Goal: Entertainment & Leisure: Browse casually

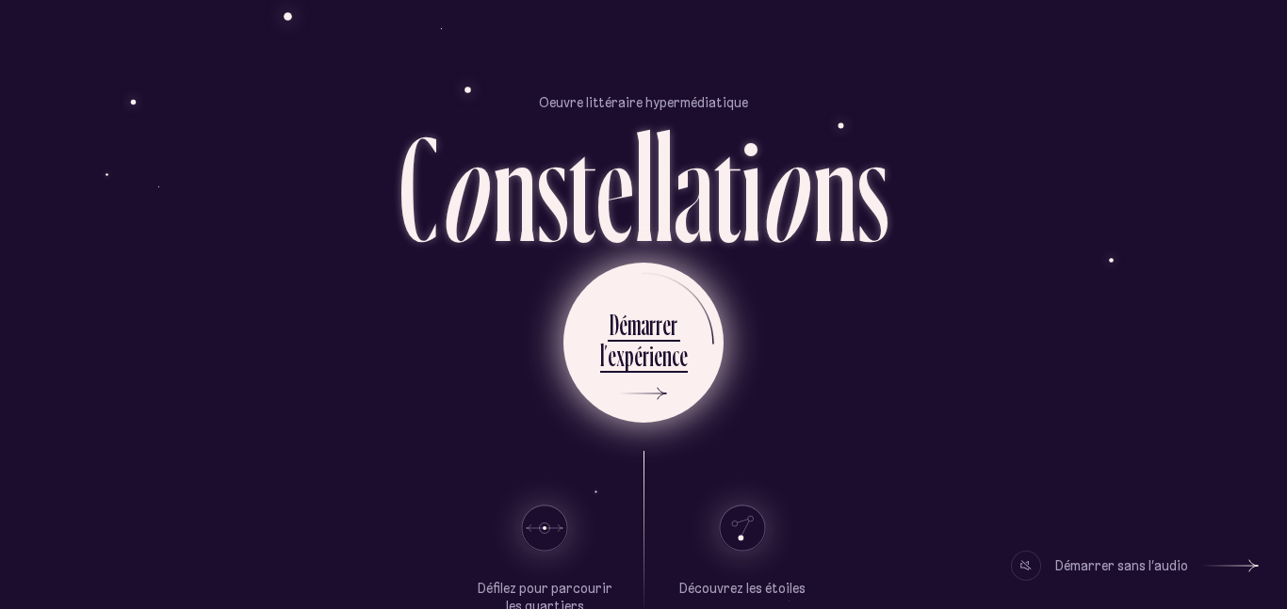
click at [667, 364] on div "n" at bounding box center [666, 355] width 9 height 37
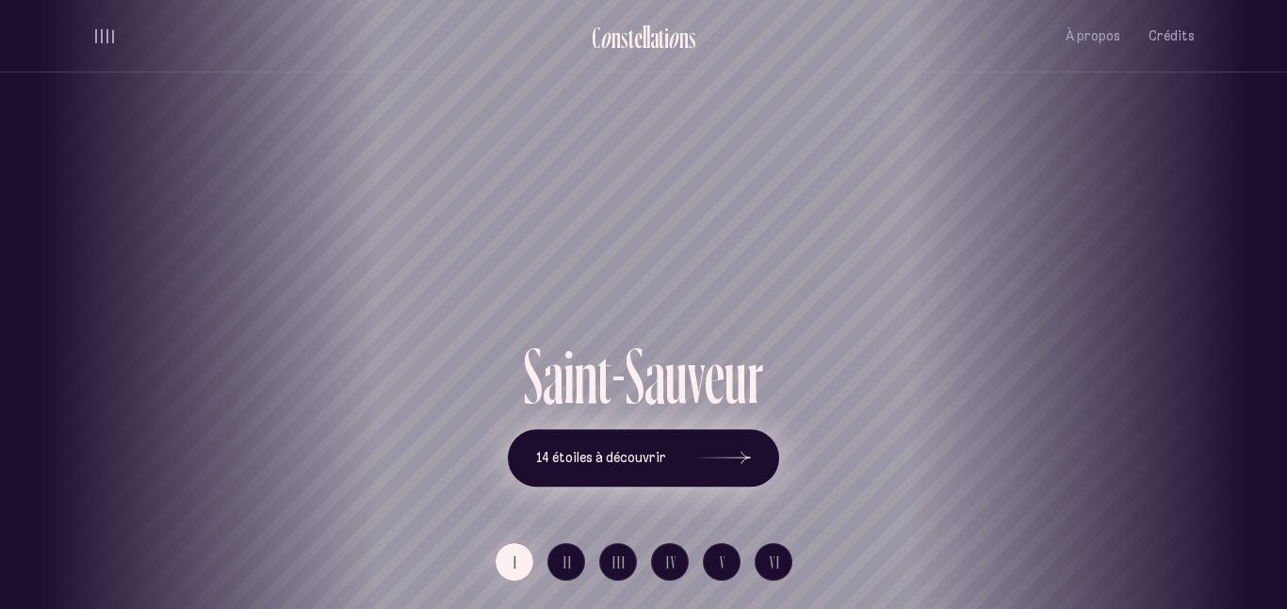
click at [740, 444] on icon at bounding box center [722, 458] width 57 height 141
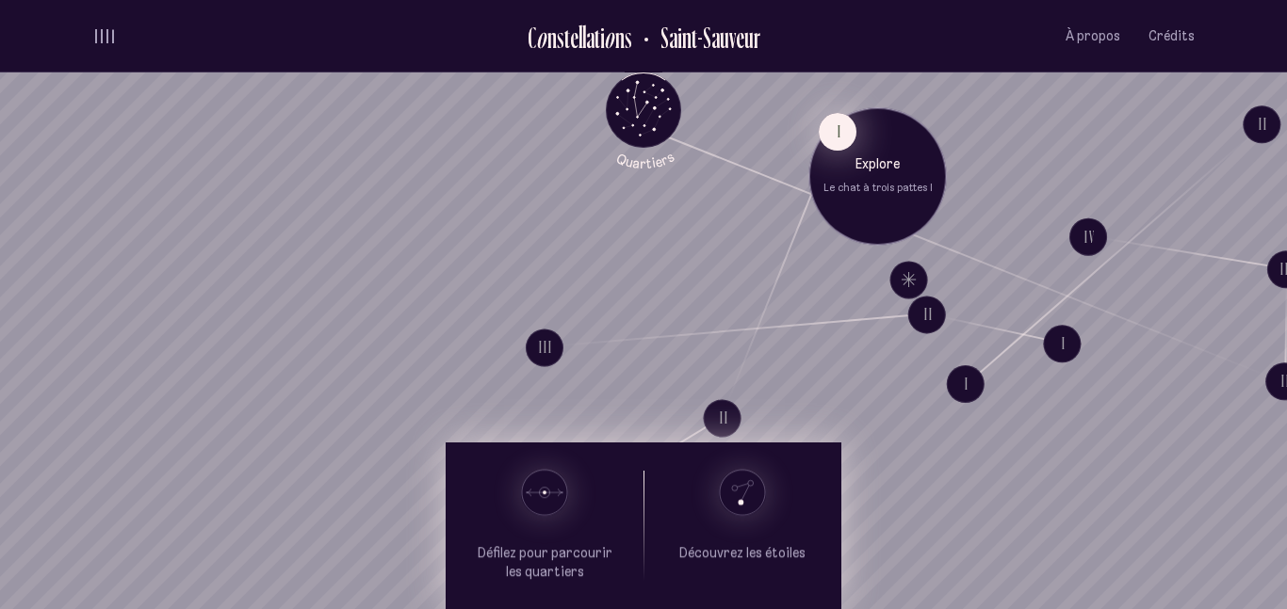
click at [838, 143] on button "I" at bounding box center [838, 132] width 38 height 38
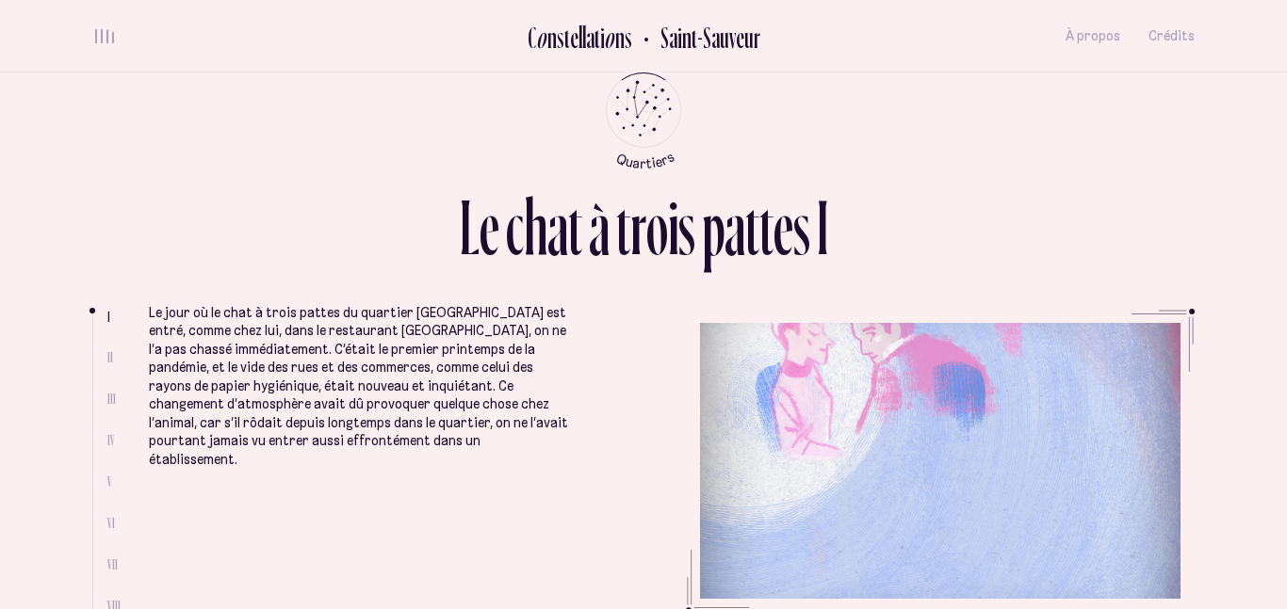
click at [838, 143] on div "L e c h a t à t r o i s p a t t e s I I II III IV V VI VII VIII Le jour où le c…" at bounding box center [643, 304] width 1130 height 609
click at [104, 355] on ul at bounding box center [99, 464] width 15 height 300
click at [107, 355] on span "II" at bounding box center [110, 357] width 6 height 16
drag, startPoint x: 93, startPoint y: 312, endPoint x: 92, endPoint y: 329, distance: 17.0
click at [92, 329] on ul at bounding box center [99, 464] width 15 height 300
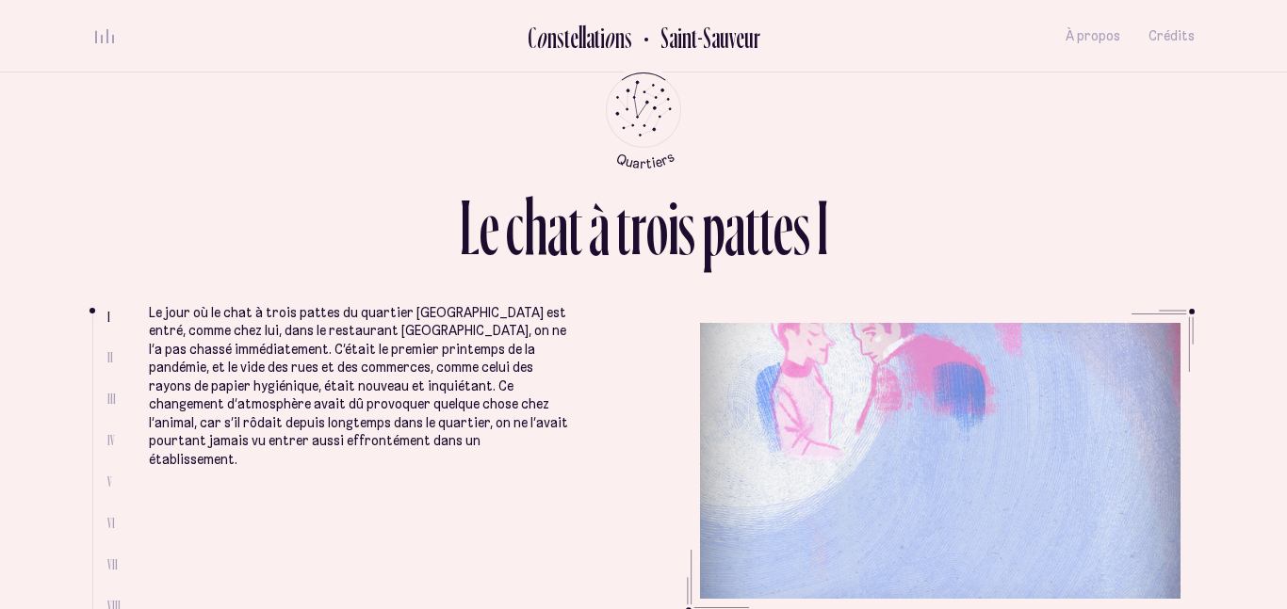
click at [215, 358] on p "Le jour où le chat à trois pattes du quartier [GEOGRAPHIC_DATA] est entré, comm…" at bounding box center [358, 387] width 419 height 166
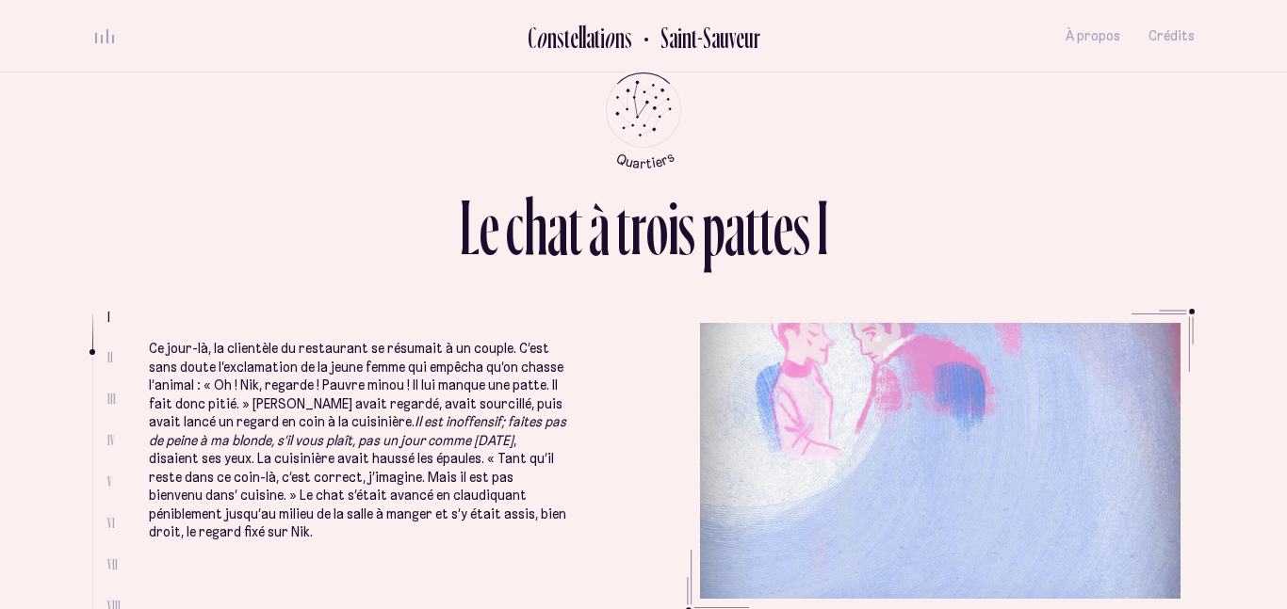
scroll to position [510, 0]
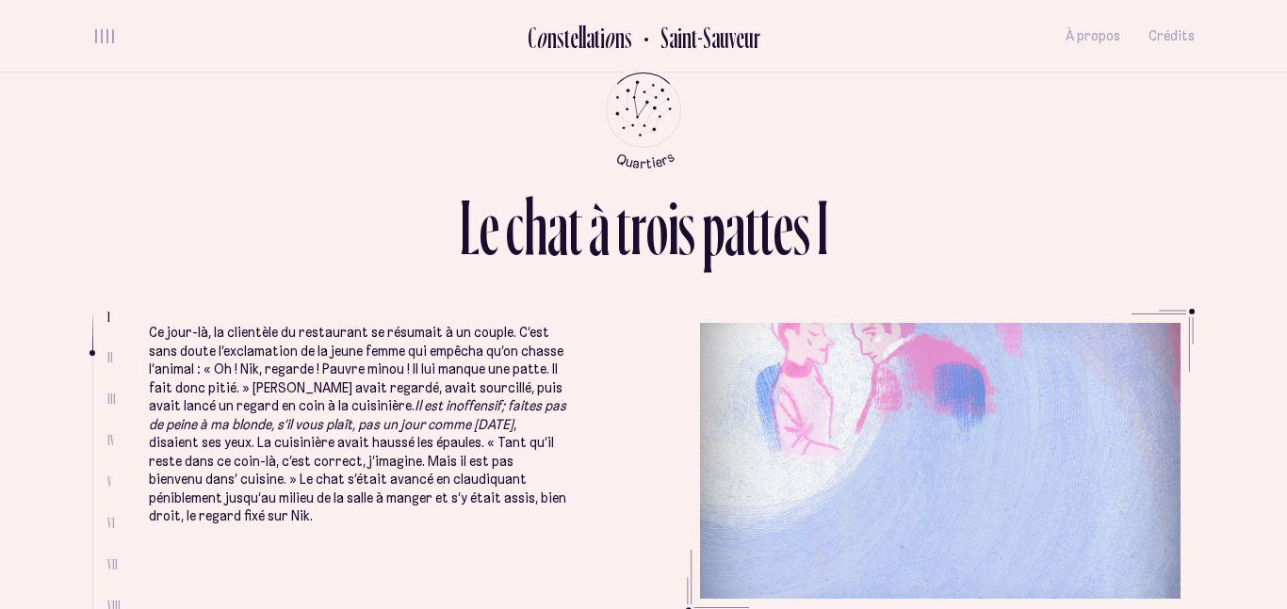
click at [392, 347] on p "Ce jour-là, la clientèle du restaurant se résumait à un couple. C’est sans dout…" at bounding box center [358, 425] width 419 height 203
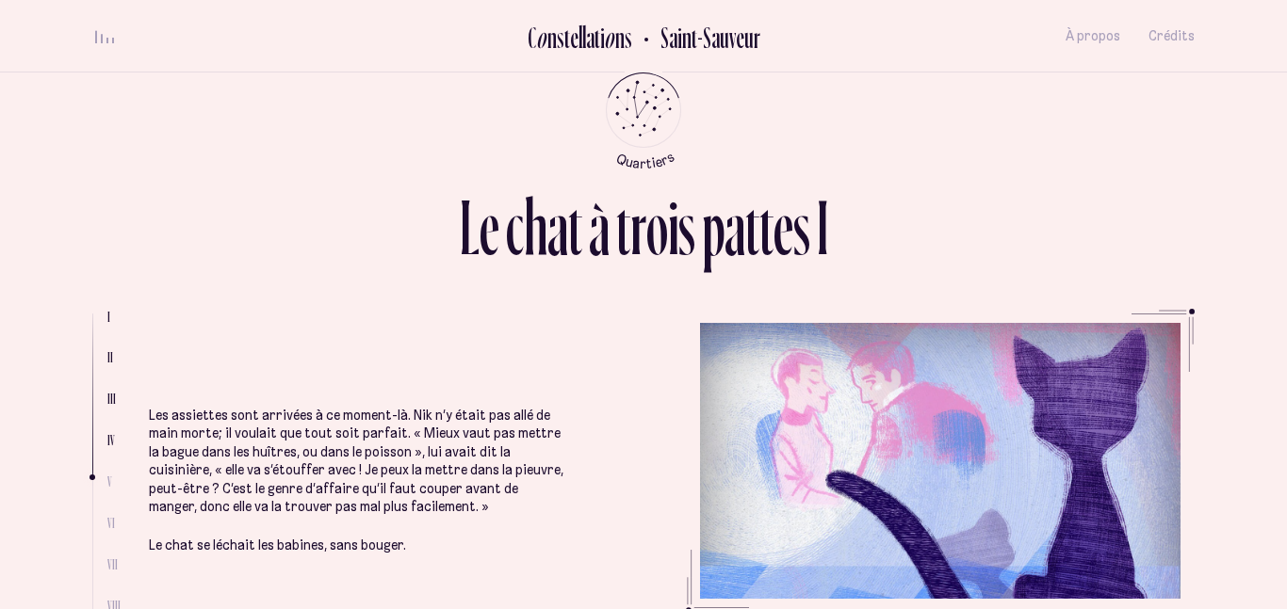
scroll to position [2167, 0]
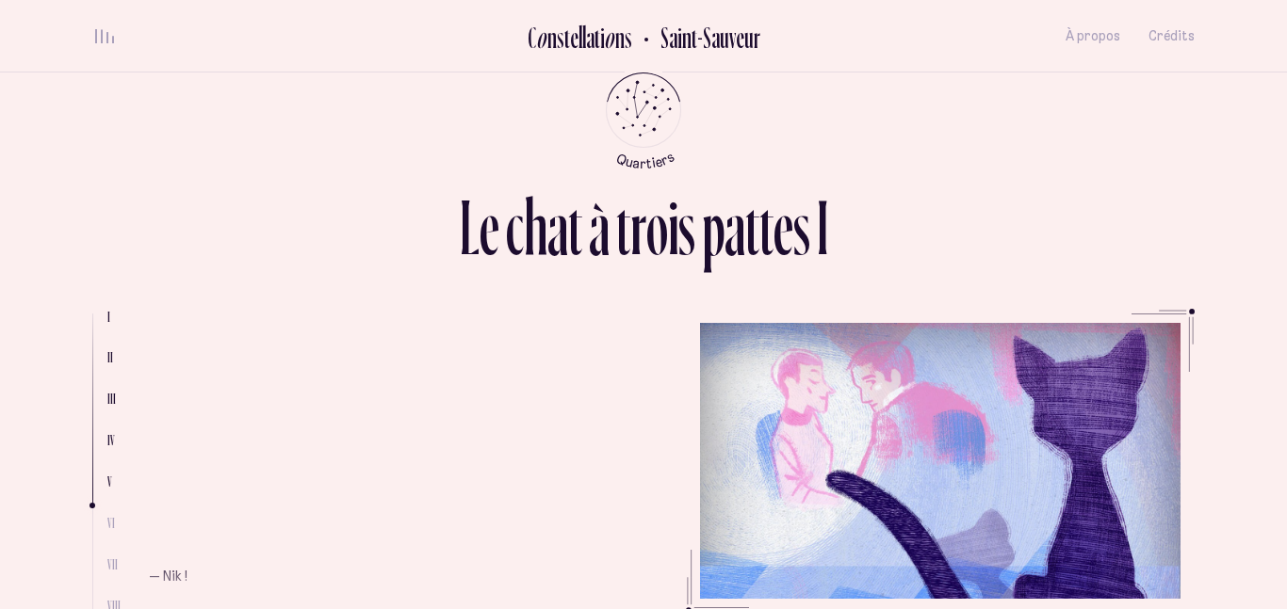
click at [391, 347] on li "Les assiettes sont arrivées à ce moment-là. Nik n’y était pas allé de main mort…" at bounding box center [358, 245] width 419 height 513
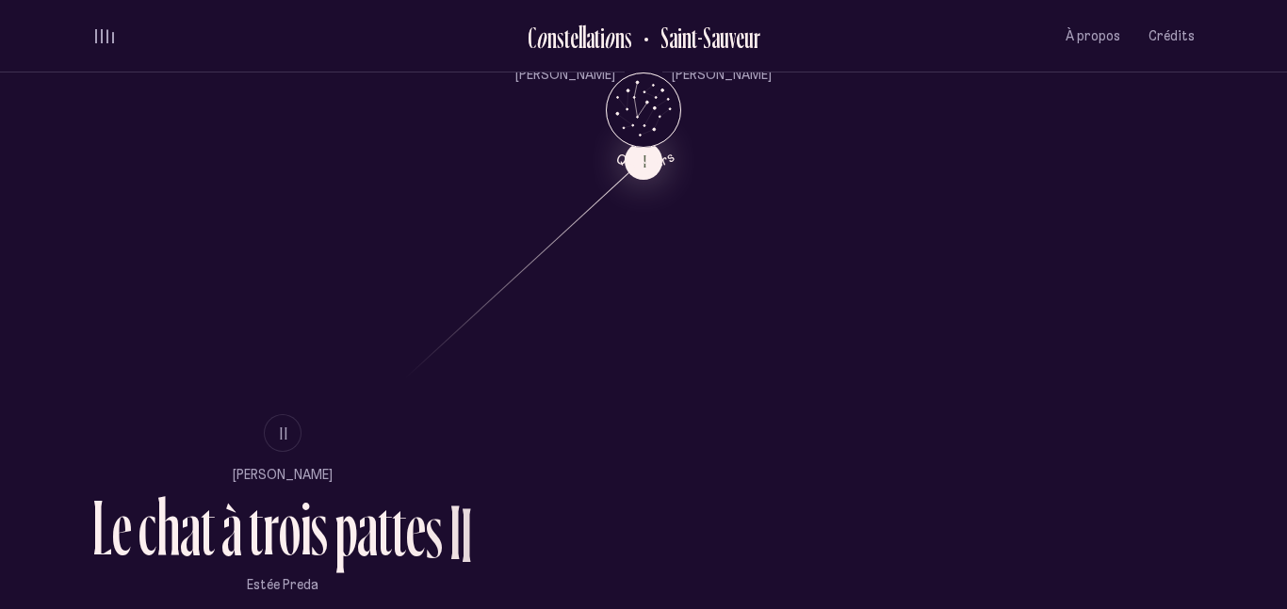
scroll to position [1027, 0]
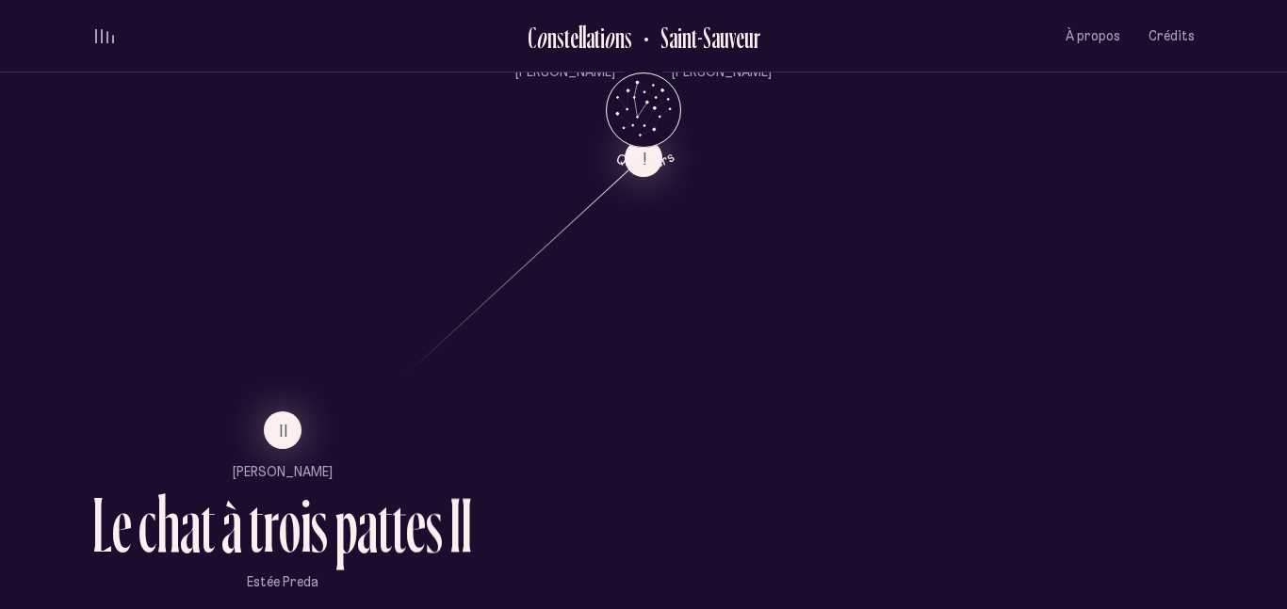
click at [314, 424] on li "II" at bounding box center [282, 431] width 380 height 38
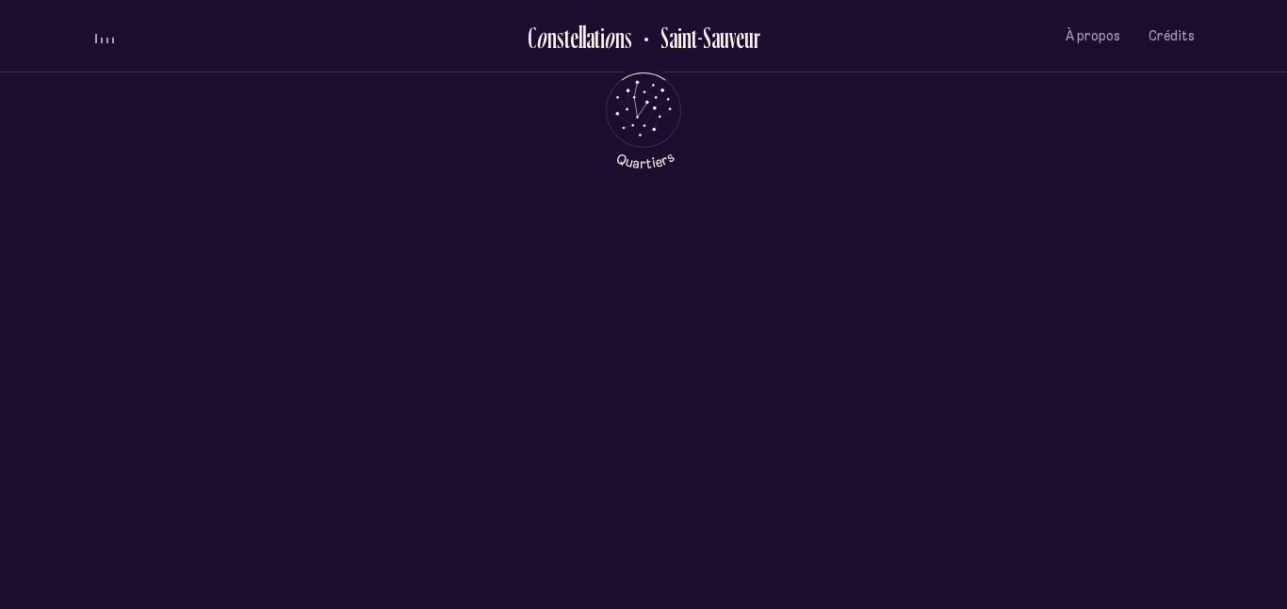
scroll to position [0, 0]
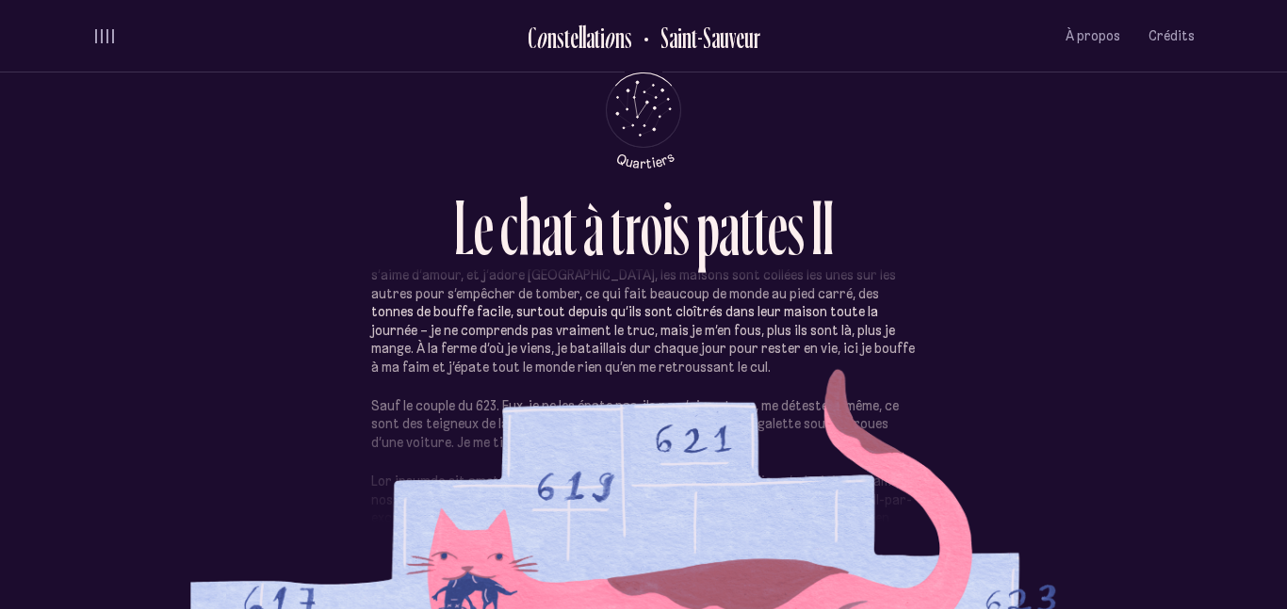
scroll to position [171, 0]
click at [760, 362] on p "Les gens du 617 et du 619 m’aiment bien, ils me donnent des gâteries salées sen…" at bounding box center [643, 257] width 544 height 239
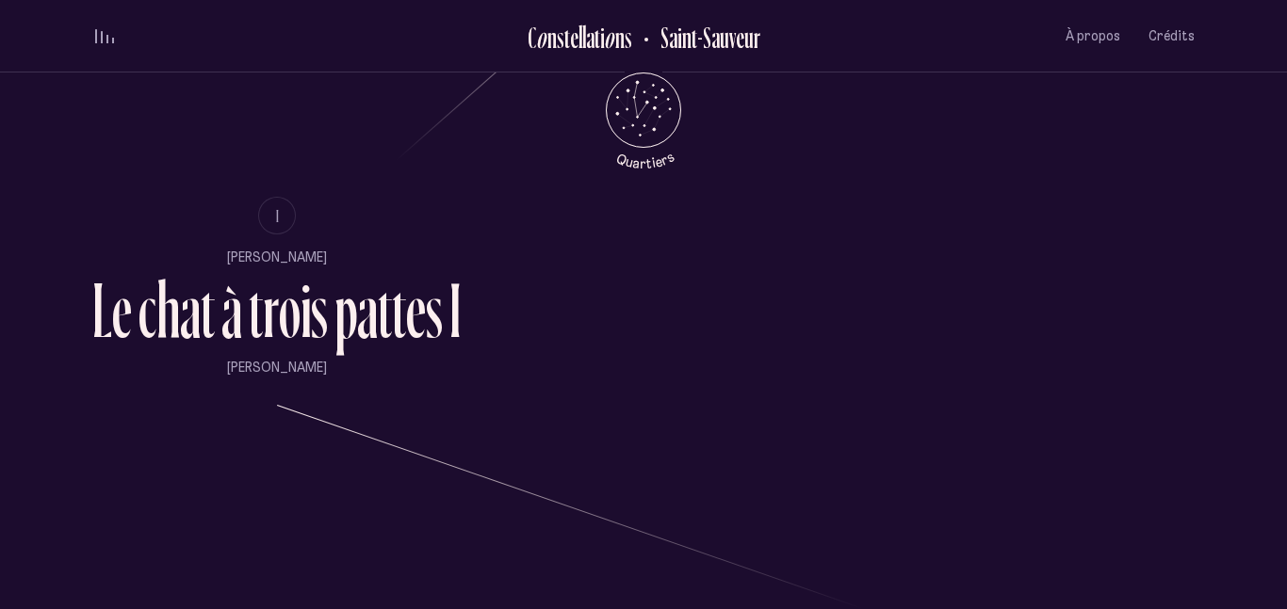
scroll to position [1233, 0]
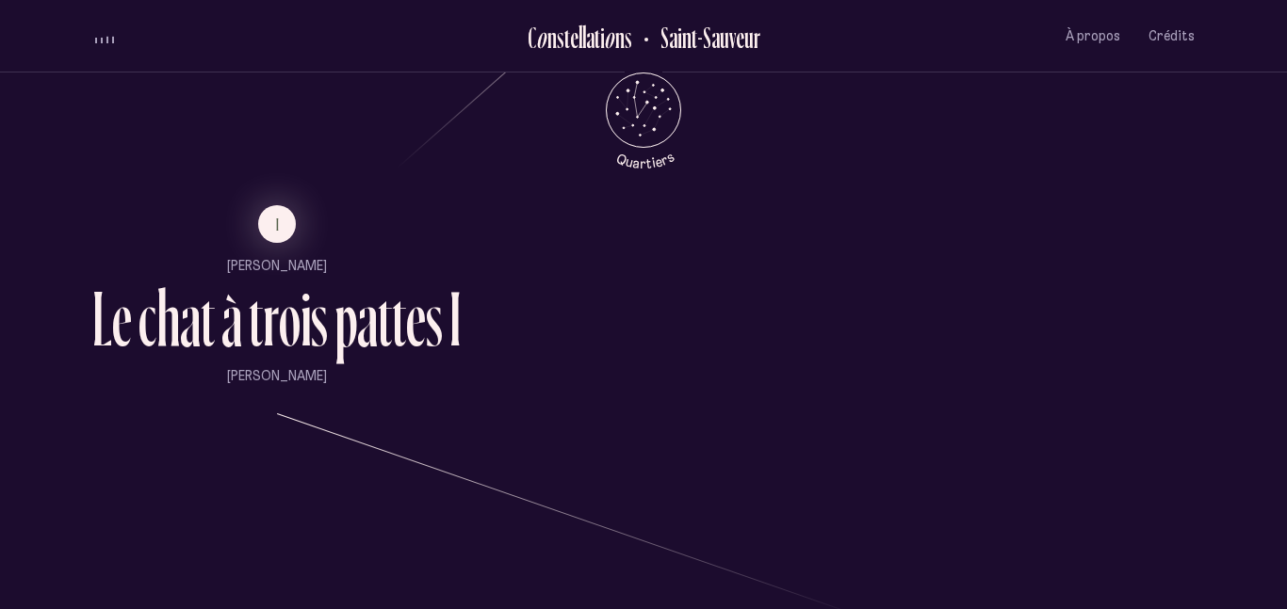
click at [362, 279] on ul "I [PERSON_NAME] L e c h a t à t r o i s p a t t e s I [PERSON_NAME]" at bounding box center [276, 295] width 368 height 181
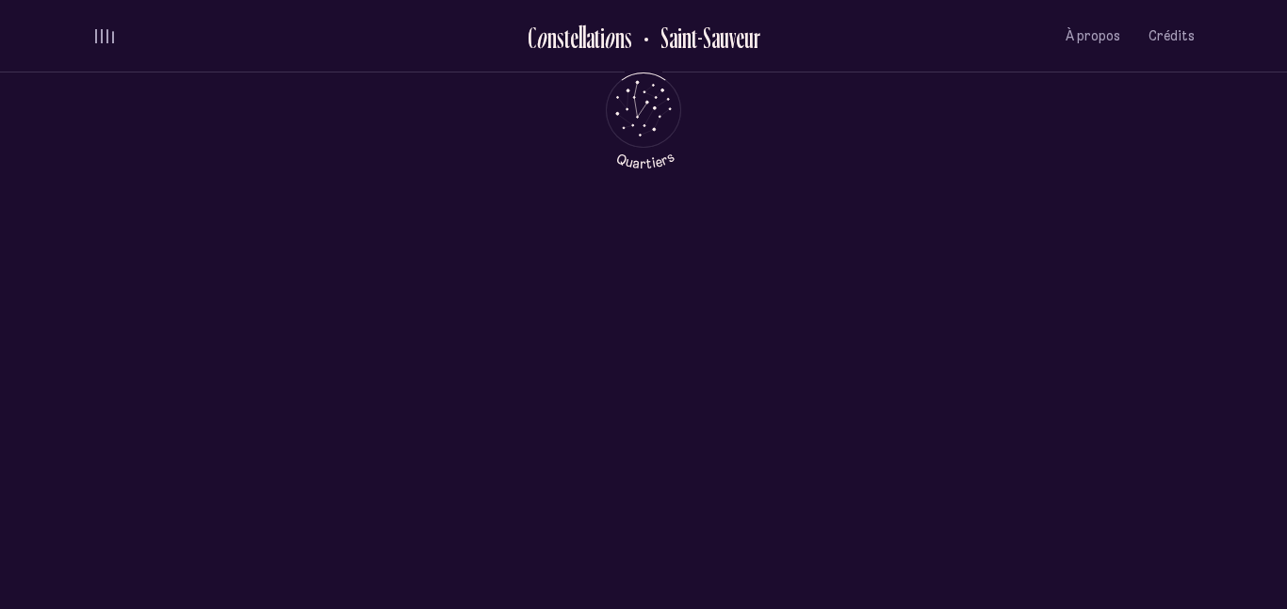
scroll to position [0, 0]
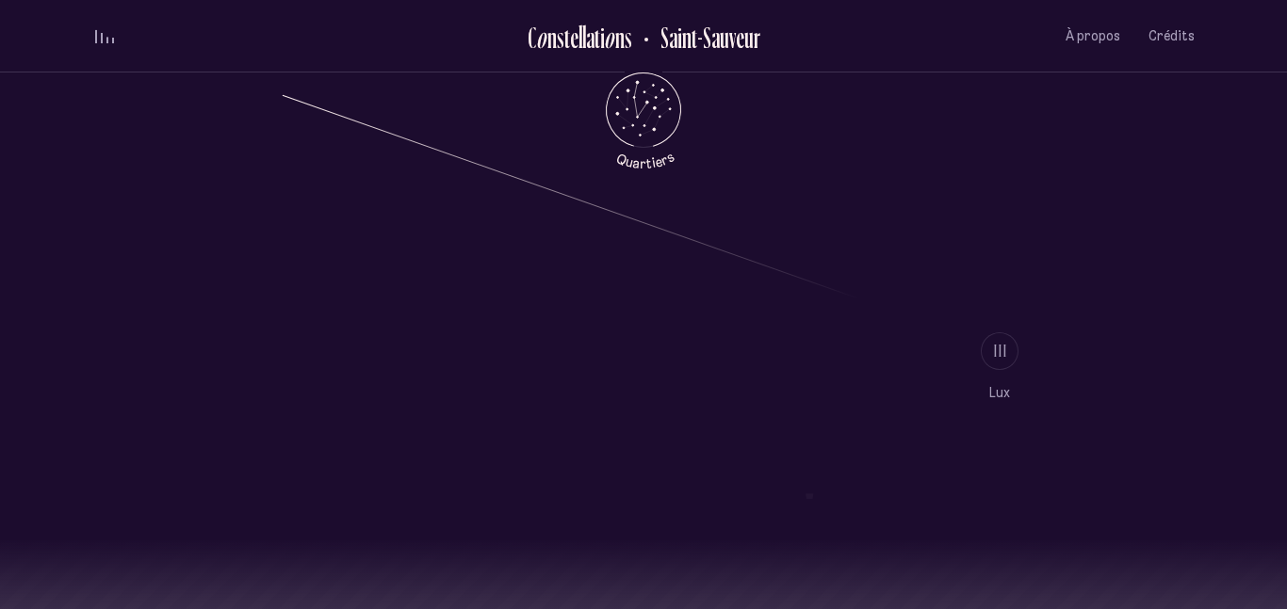
scroll to position [1552, 0]
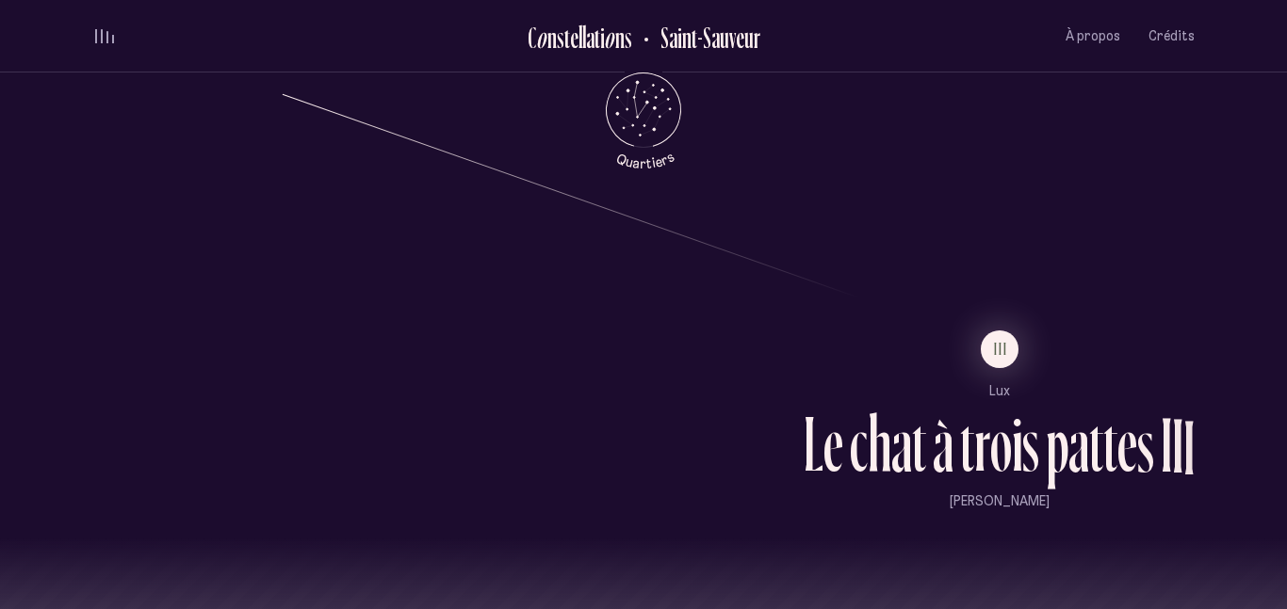
click at [1000, 392] on p "Lux" at bounding box center [998, 391] width 391 height 19
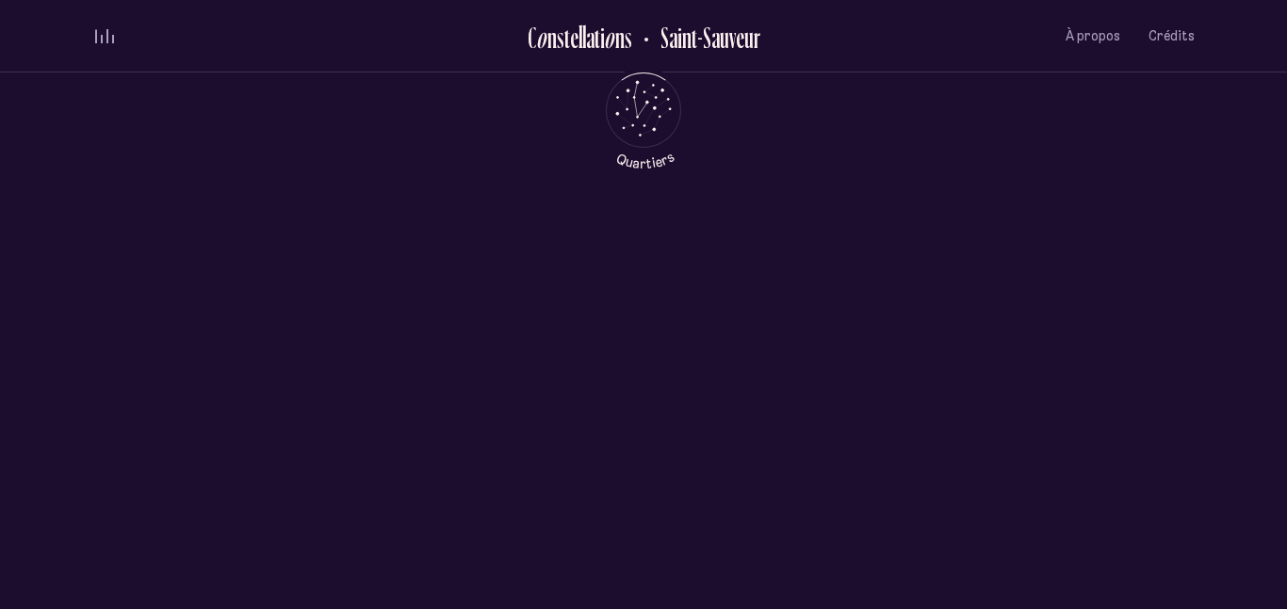
scroll to position [0, 0]
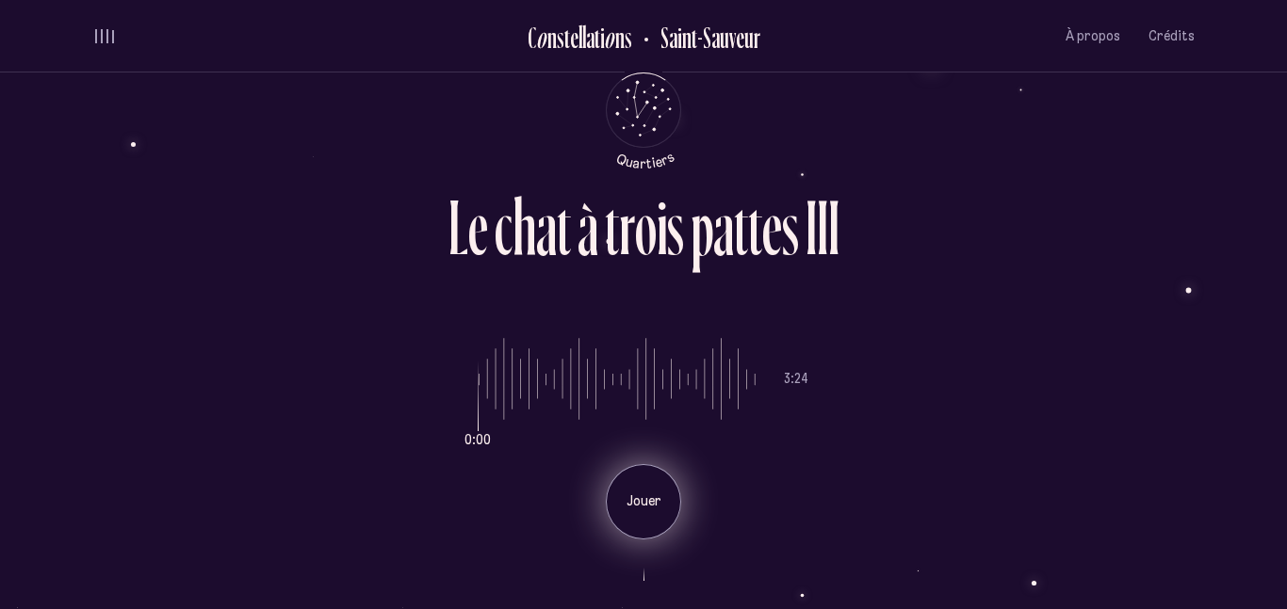
click at [657, 488] on div "Jouer" at bounding box center [643, 501] width 75 height 75
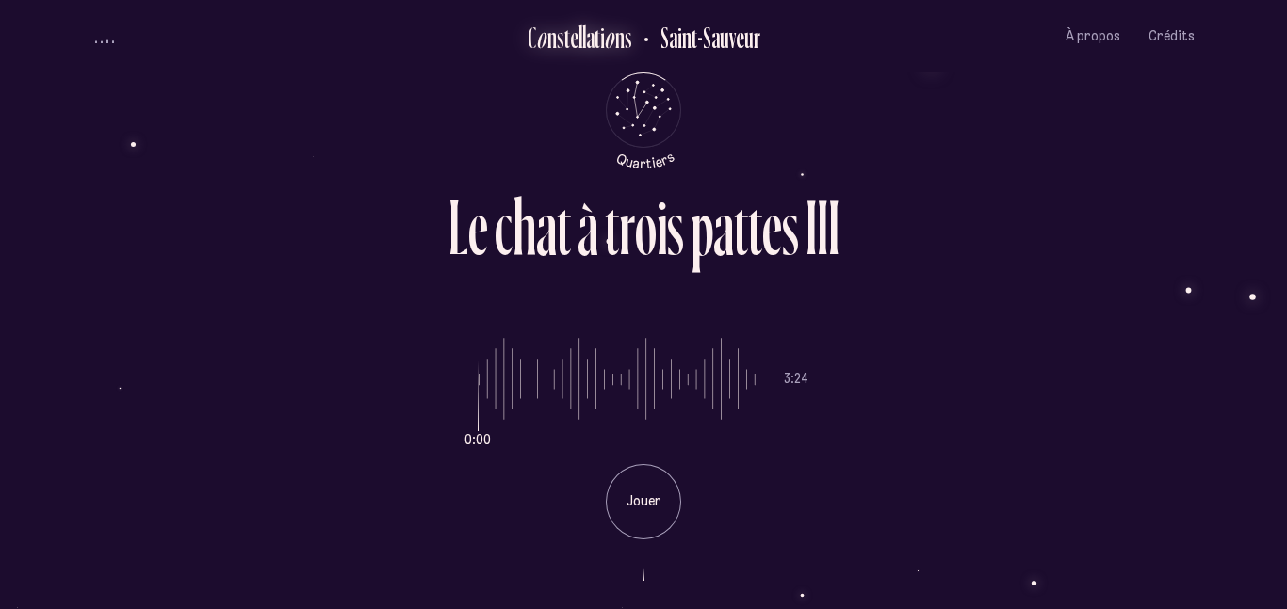
click at [589, 38] on div "a" at bounding box center [590, 37] width 8 height 31
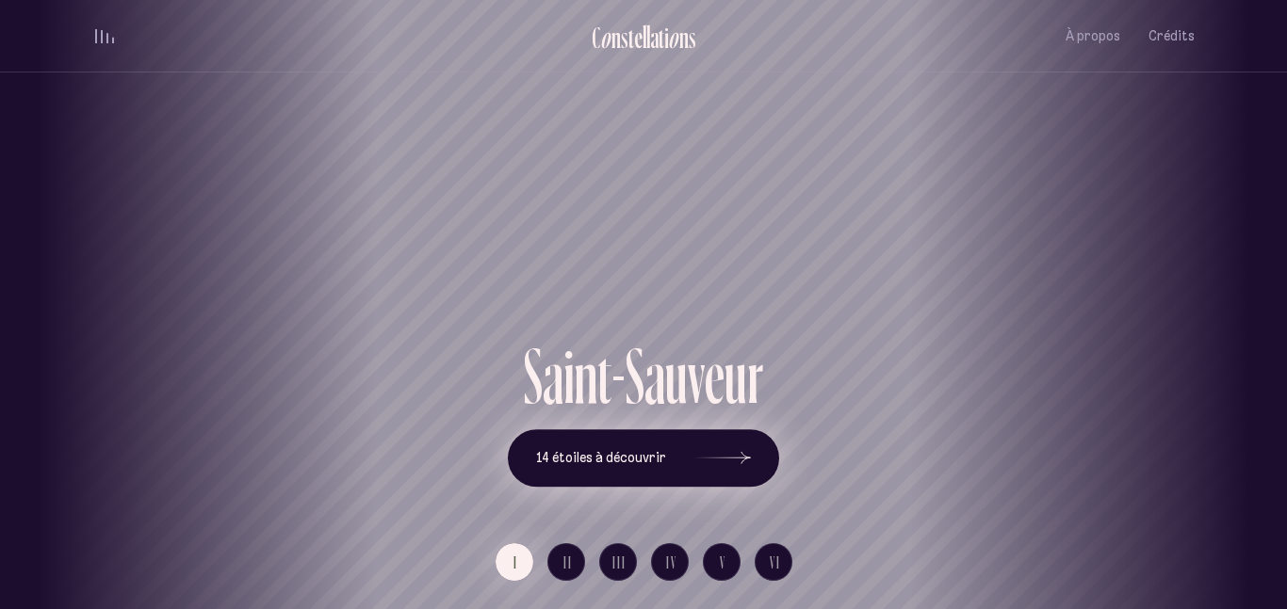
click at [660, 464] on span "14 étoiles à découvrir" at bounding box center [601, 458] width 130 height 16
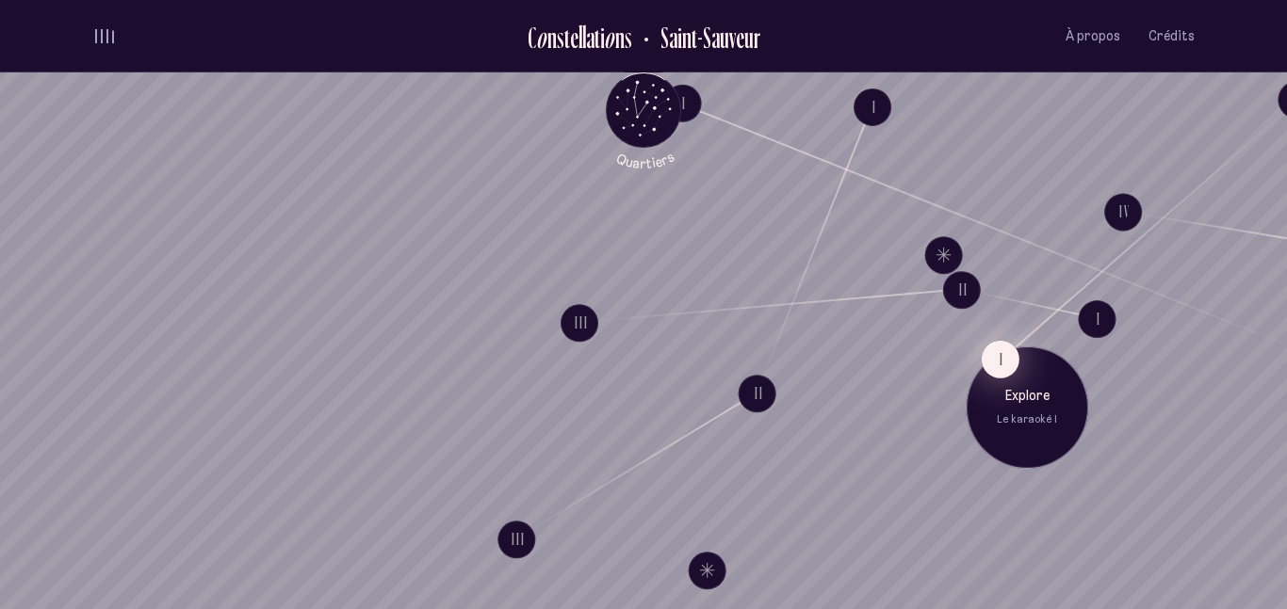
click at [1013, 357] on button "I" at bounding box center [1001, 359] width 38 height 38
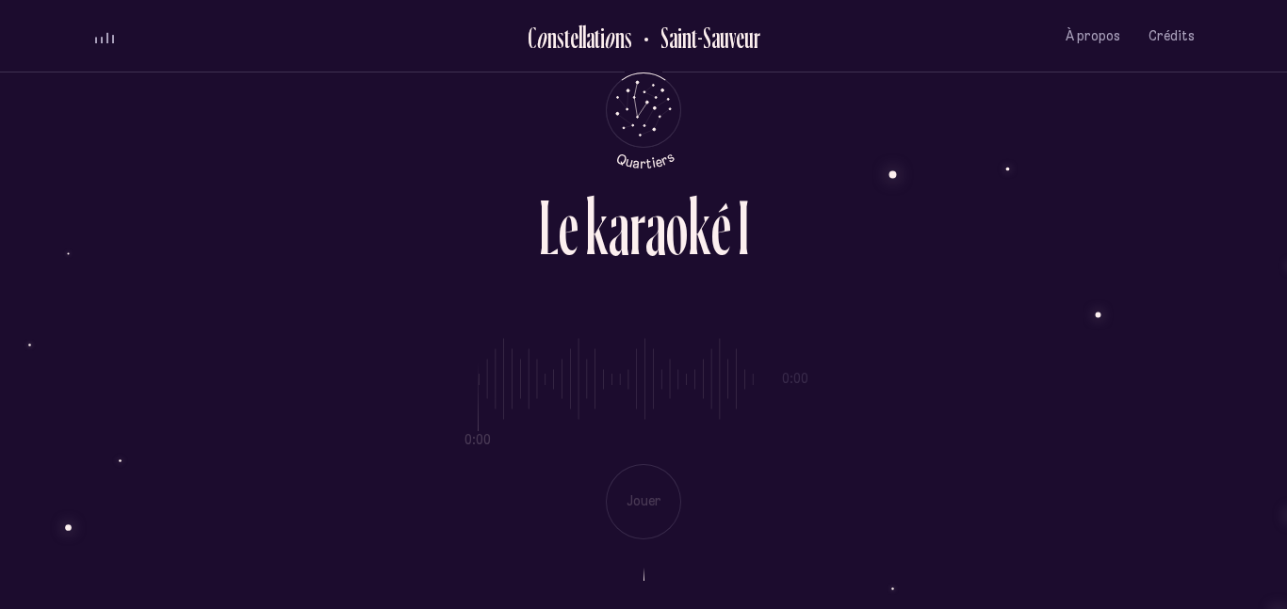
click at [640, 487] on div "0:00 0:00 Jouer" at bounding box center [643, 424] width 1102 height 231
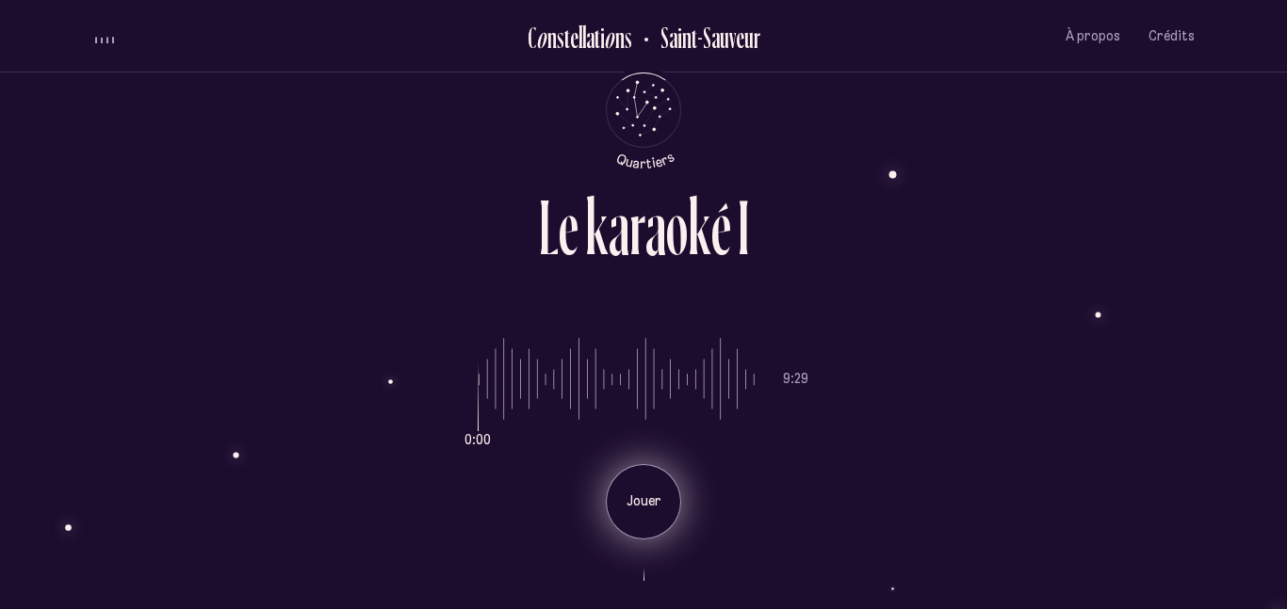
click at [627, 507] on p "Jouer" at bounding box center [643, 502] width 47 height 19
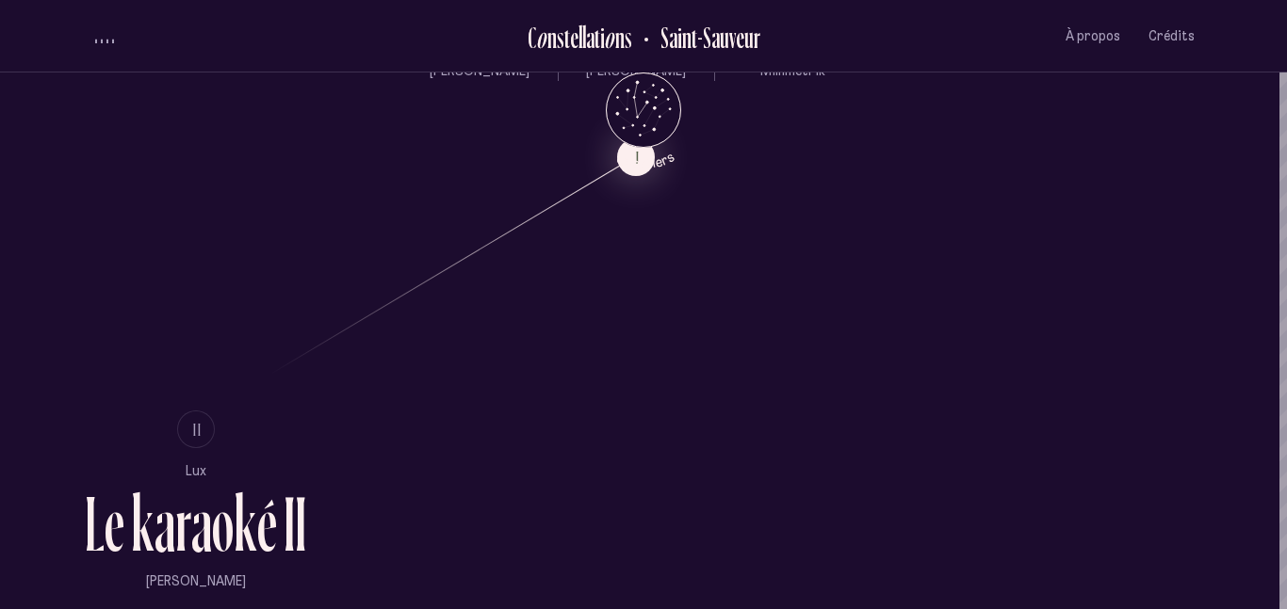
scroll to position [1083, 3]
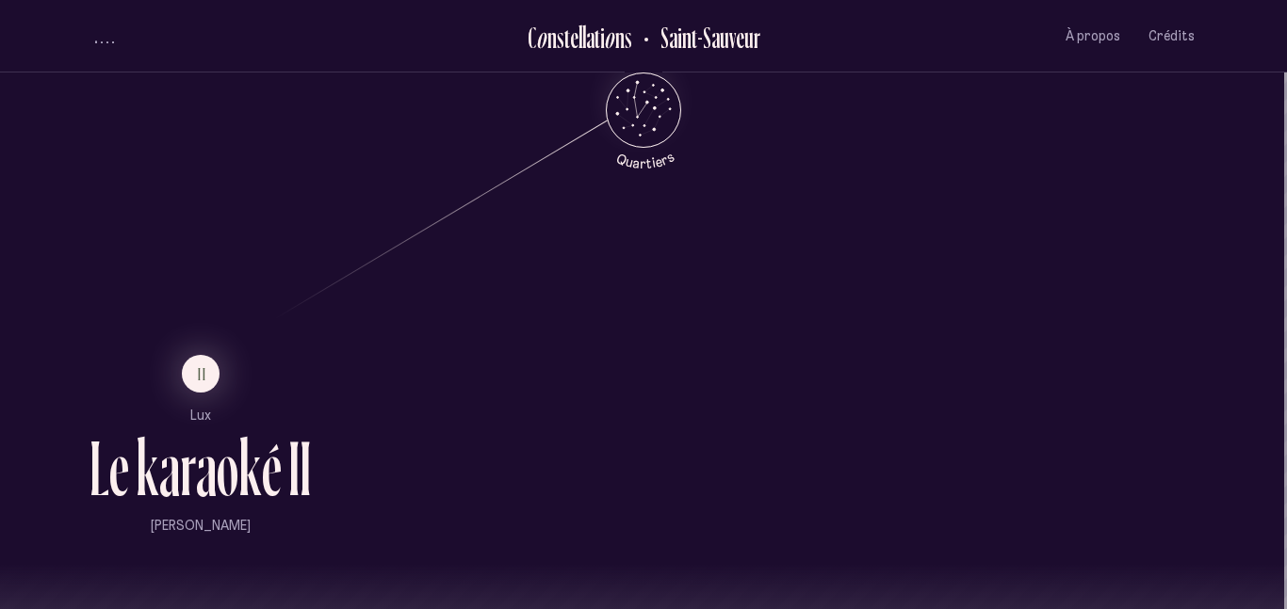
click at [204, 420] on p "Lux" at bounding box center [199, 416] width 221 height 19
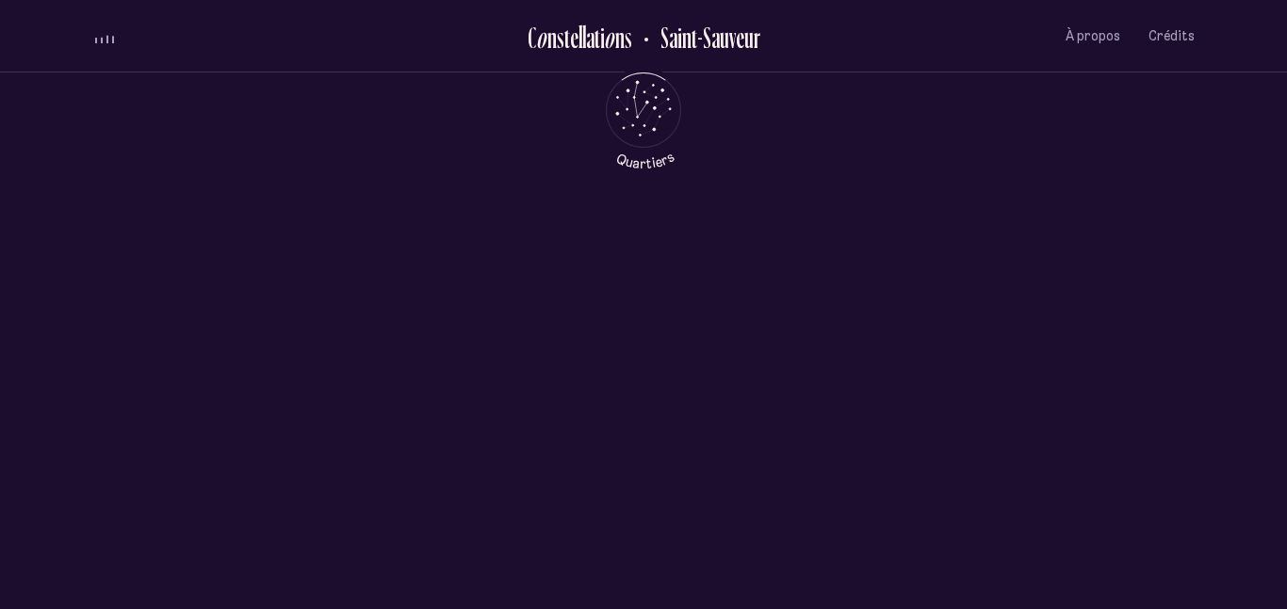
scroll to position [0, 0]
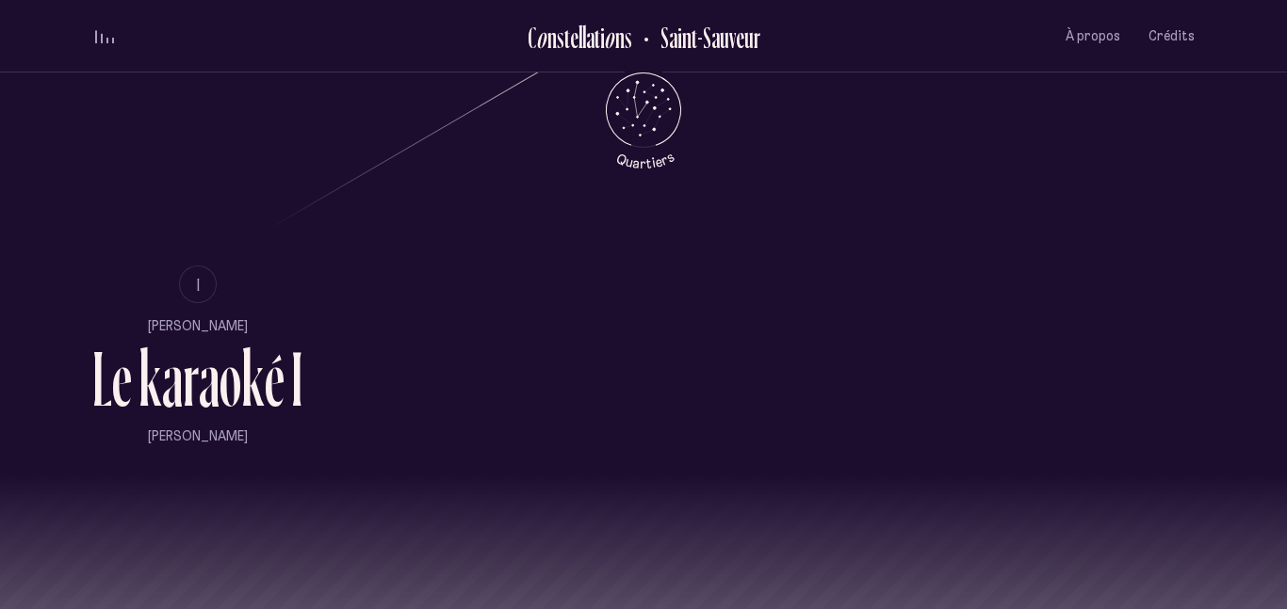
scroll to position [1181, 0]
